Goal: Task Accomplishment & Management: Manage account settings

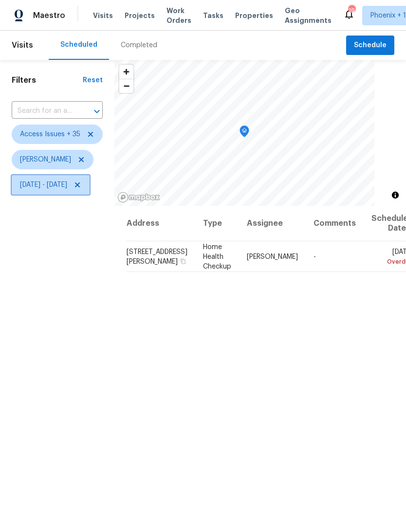
click at [90, 194] on span "[DATE] - [DATE]" at bounding box center [51, 184] width 78 height 19
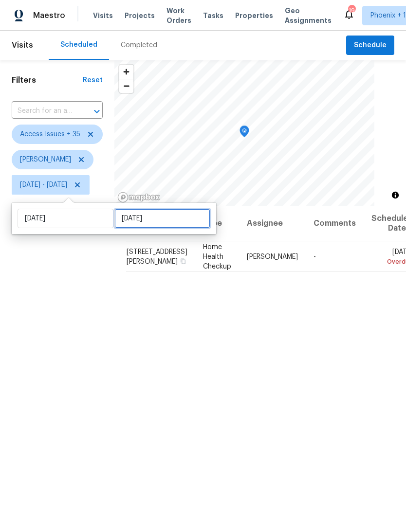
click at [153, 217] on input "[DATE]" at bounding box center [162, 218] width 96 height 19
select select "9"
select select "2025"
select select "10"
select select "2025"
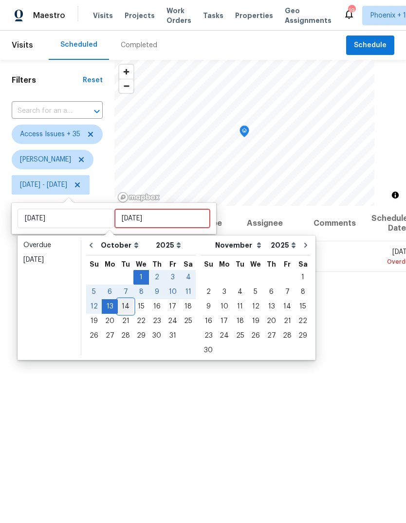
click at [122, 308] on div "14" at bounding box center [126, 307] width 16 height 14
type input "[DATE]"
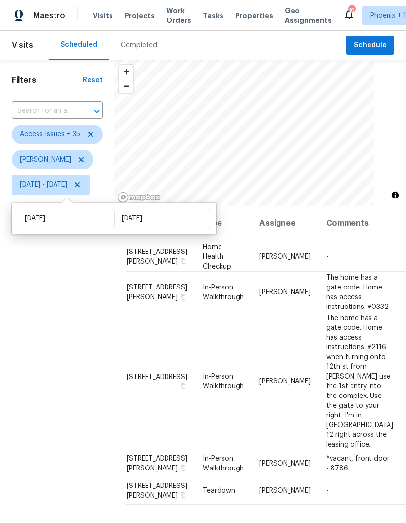
click at [74, 331] on div "Filters Reset ​ Access Issues + 35 [PERSON_NAME][DATE] - [DATE]" at bounding box center [57, 342] width 114 height 565
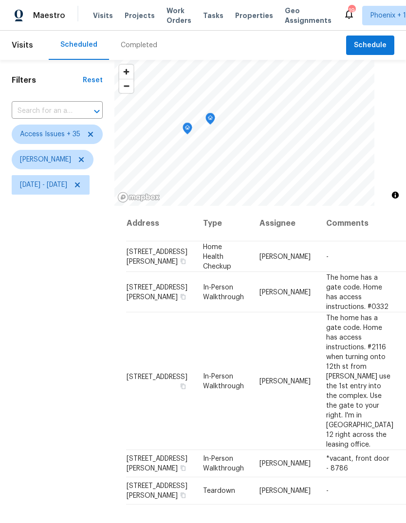
click at [192, 124] on icon "Map marker" at bounding box center [187, 128] width 9 height 11
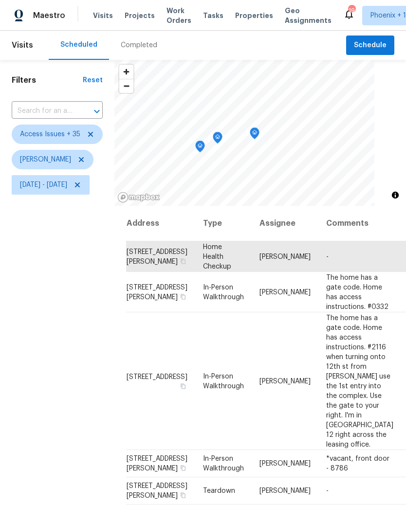
click at [259, 136] on icon "Map marker" at bounding box center [254, 133] width 9 height 11
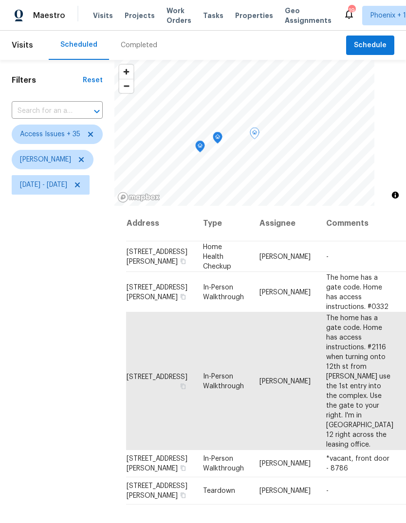
click at [205, 146] on icon "Map marker" at bounding box center [200, 146] width 9 height 11
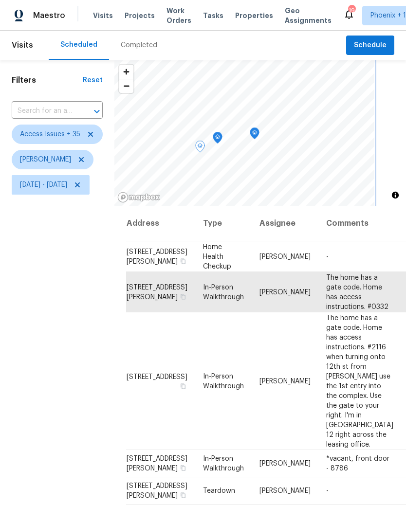
click at [222, 134] on icon "Map marker" at bounding box center [217, 137] width 9 height 11
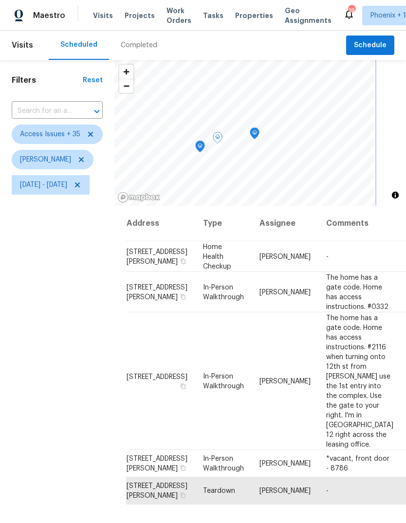
click at [205, 149] on icon "Map marker" at bounding box center [200, 147] width 10 height 12
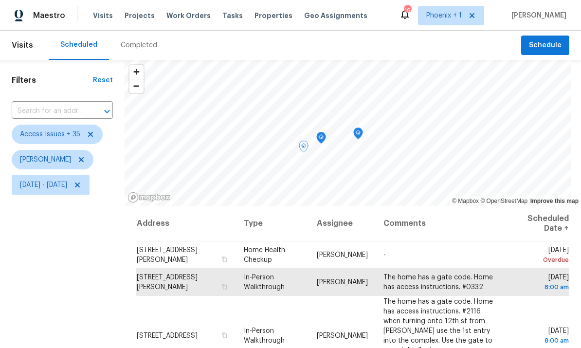
click at [406, 206] on th "Scheduled Date ↑" at bounding box center [537, 224] width 63 height 36
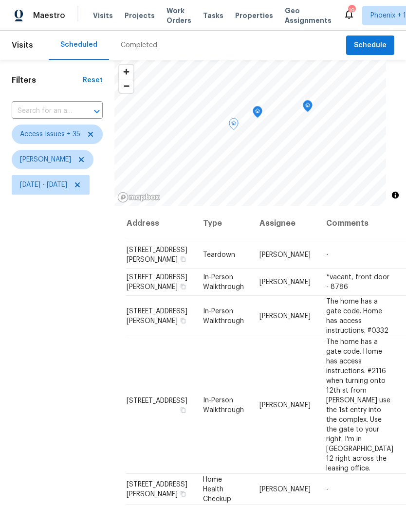
scroll to position [19, 0]
click at [262, 117] on icon "Map marker" at bounding box center [257, 112] width 9 height 11
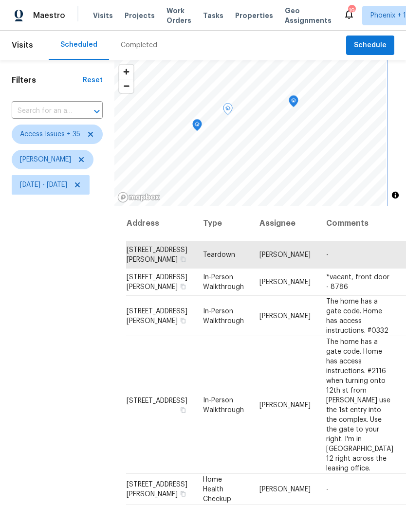
click at [202, 123] on icon "Map marker" at bounding box center [197, 125] width 9 height 11
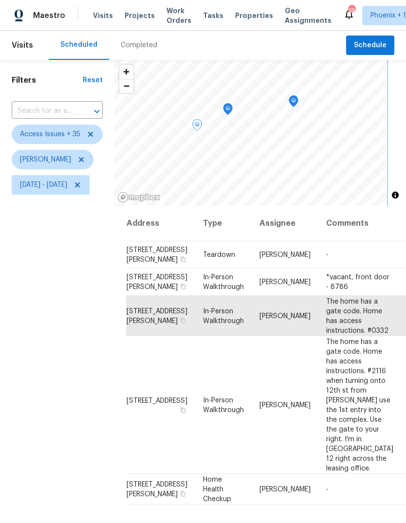
click at [232, 109] on icon "Map marker" at bounding box center [227, 109] width 9 height 11
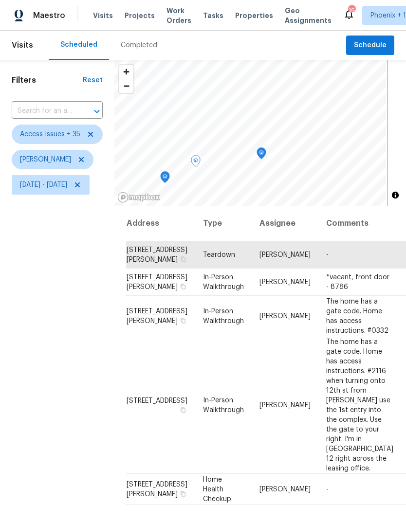
click at [263, 153] on icon "Map marker" at bounding box center [261, 153] width 3 height 2
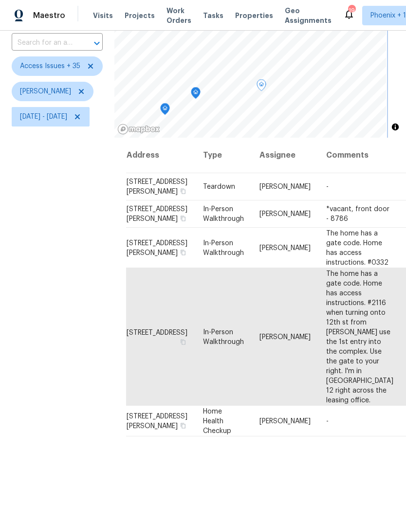
scroll to position [69, 0]
